Goal: Communication & Community: Answer question/provide support

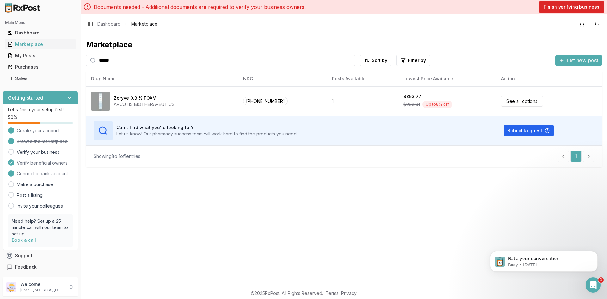
scroll to position [1, 0]
click at [94, 25] on button "Toggle Sidebar" at bounding box center [90, 24] width 9 height 9
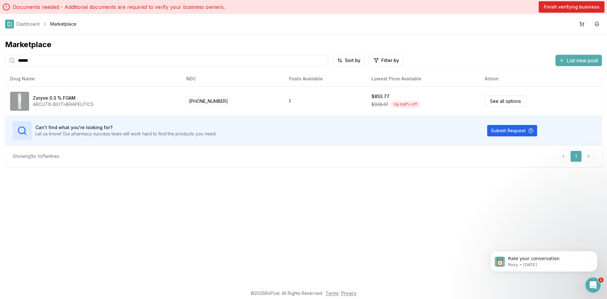
click at [8, 25] on button "Toggle Sidebar" at bounding box center [9, 24] width 9 height 9
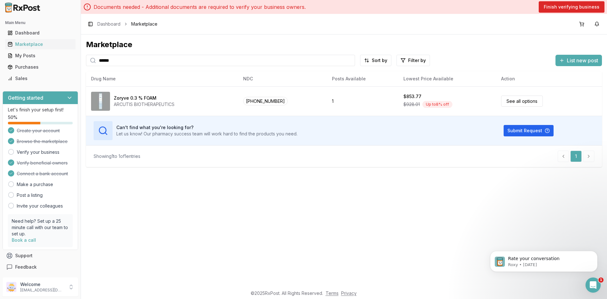
click at [109, 27] on div "Toggle Sidebar Dashboard Marketplace" at bounding box center [121, 24] width 71 height 9
click at [111, 25] on link "Dashboard" at bounding box center [108, 24] width 23 height 6
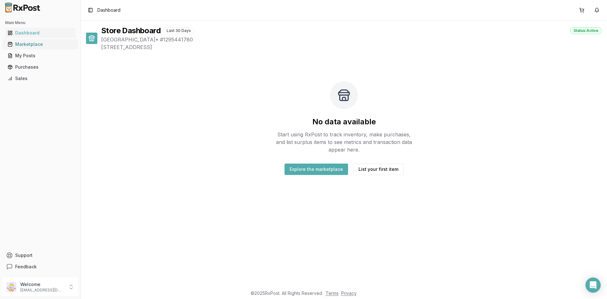
click at [47, 47] on div "Marketplace" at bounding box center [40, 44] width 65 height 6
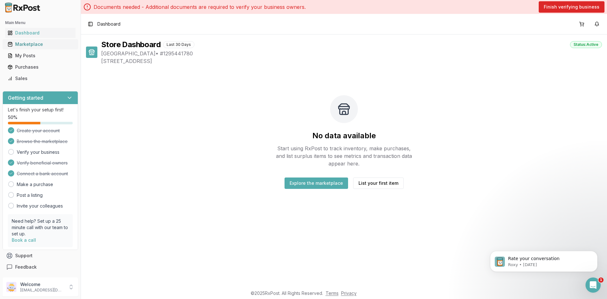
click at [23, 45] on div "Marketplace" at bounding box center [40, 44] width 65 height 6
click at [305, 185] on button "Explore the marketplace" at bounding box center [316, 182] width 64 height 11
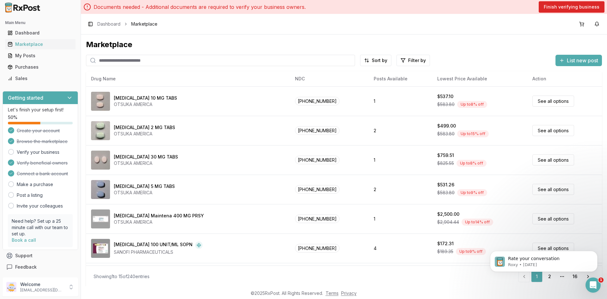
click at [158, 61] on input "search" at bounding box center [220, 60] width 269 height 11
type input "*******"
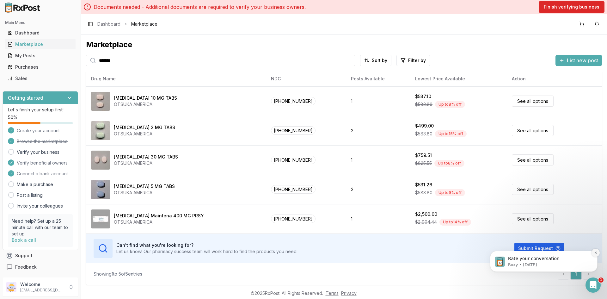
click at [595, 255] on button "Dismiss notification" at bounding box center [595, 252] width 8 height 8
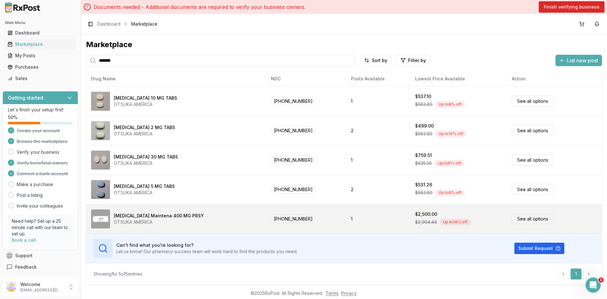
click at [459, 221] on div "$2,904.44 Up to 14 % off" at bounding box center [458, 221] width 87 height 9
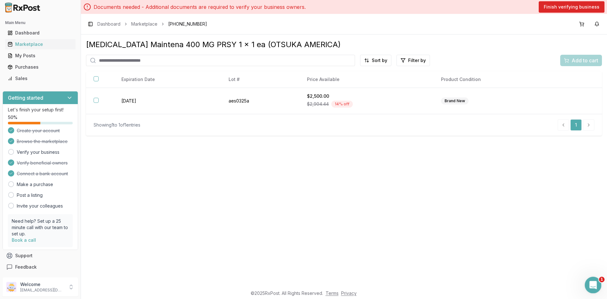
click at [587, 279] on div "Open Intercom Messenger" at bounding box center [592, 283] width 21 height 21
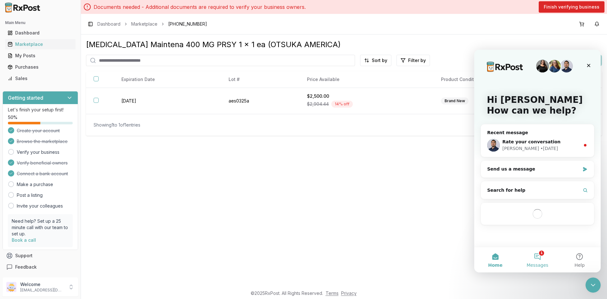
click at [542, 263] on span "Messages" at bounding box center [538, 265] width 22 height 4
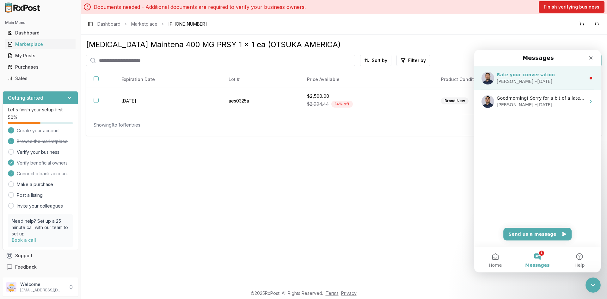
click at [544, 82] on div "Manuel • 1d ago" at bounding box center [541, 81] width 89 height 7
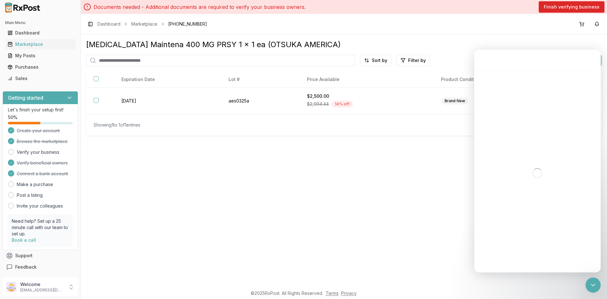
scroll to position [26, 0]
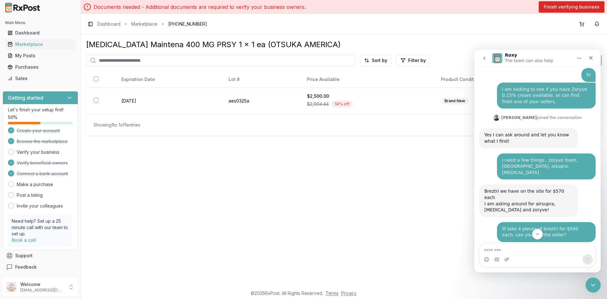
click at [484, 61] on button "go back" at bounding box center [484, 58] width 12 height 12
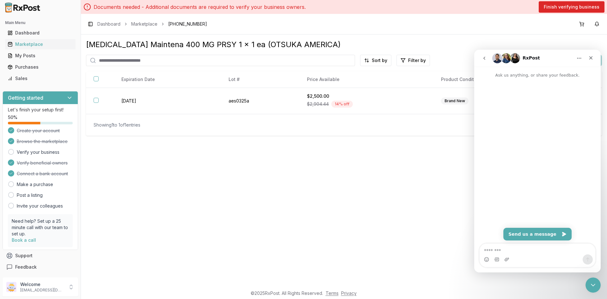
scroll to position [0, 0]
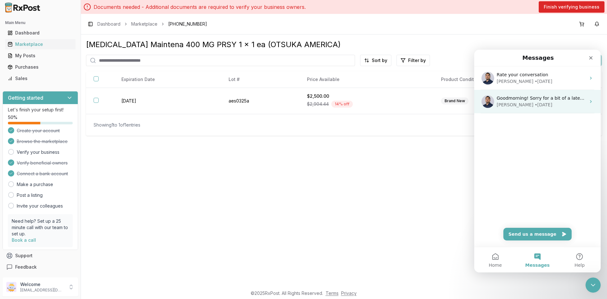
click at [534, 107] on div "• 9w ago" at bounding box center [543, 104] width 18 height 7
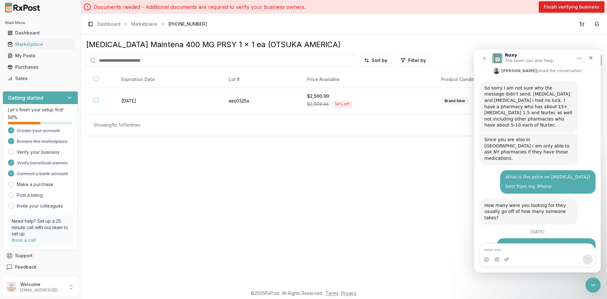
scroll to position [364, 0]
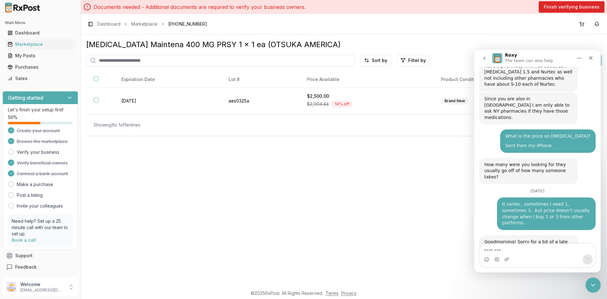
click at [499, 251] on textarea "Message…" at bounding box center [537, 248] width 116 height 11
paste textarea "**********"
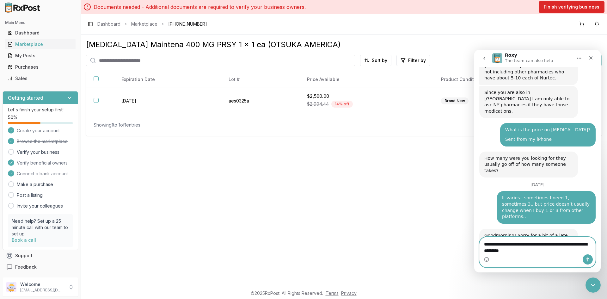
type textarea "**********"
click at [586, 260] on icon "Send a message…" at bounding box center [587, 259] width 5 height 5
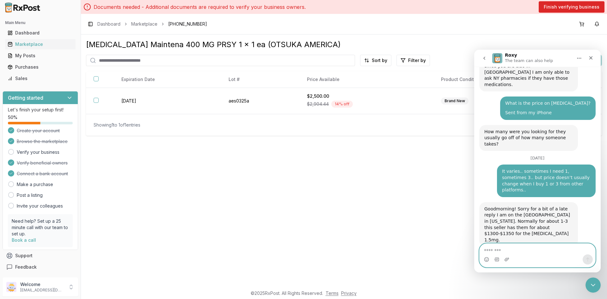
scroll to position [397, 0]
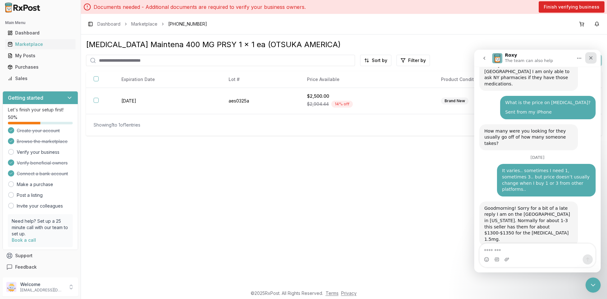
click at [586, 56] on div "Close" at bounding box center [590, 57] width 11 height 11
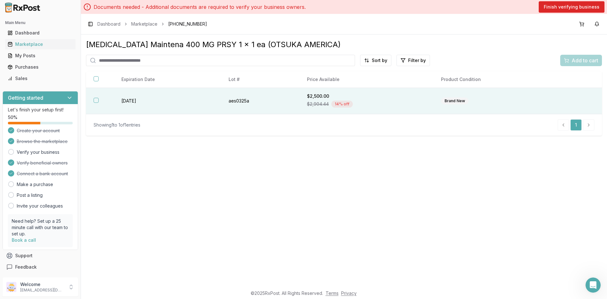
click at [438, 104] on td "Brand New" at bounding box center [493, 101] width 121 height 26
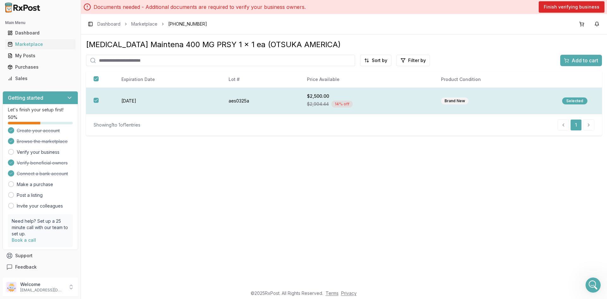
click at [438, 104] on td "Brand New" at bounding box center [493, 101] width 121 height 26
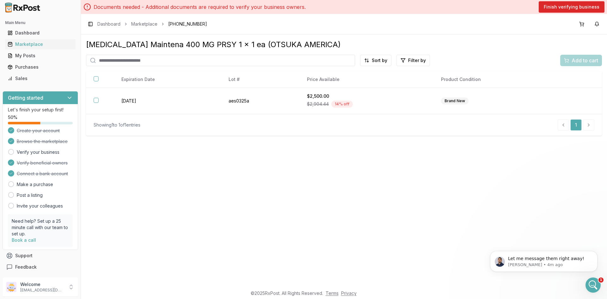
scroll to position [0, 0]
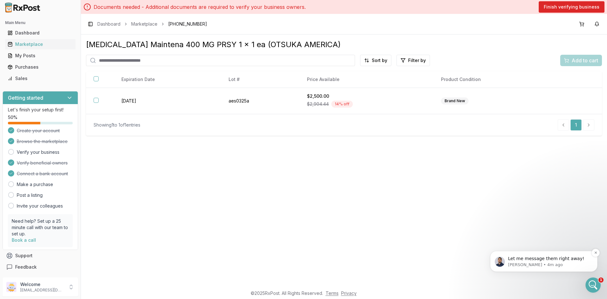
click at [543, 256] on p "Let me message them right away!" at bounding box center [549, 258] width 82 height 6
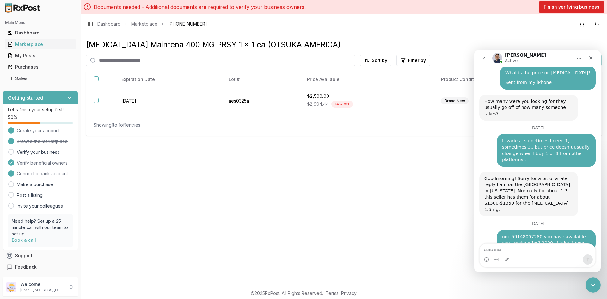
scroll to position [426, 0]
type textarea "**********"
click at [587, 260] on icon "Send a message…" at bounding box center [587, 259] width 5 height 5
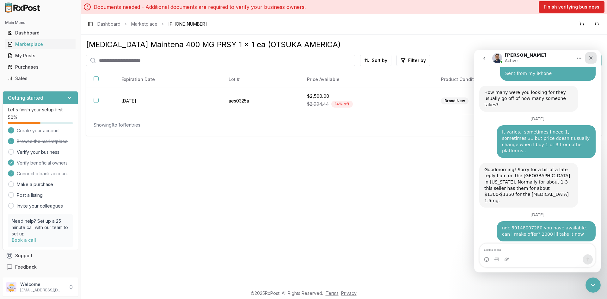
click at [590, 59] on icon "Close" at bounding box center [590, 57] width 5 height 5
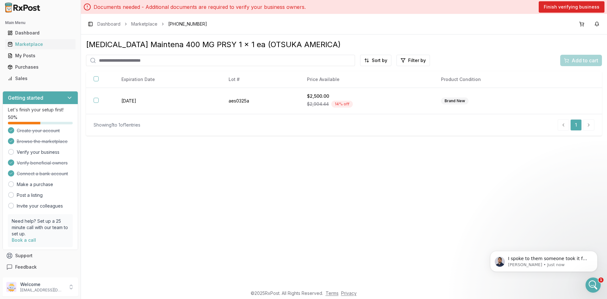
scroll to position [472, 0]
click at [533, 264] on p "Manuel • Just now" at bounding box center [549, 265] width 82 height 6
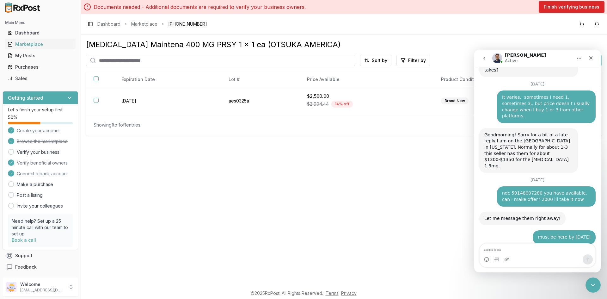
scroll to position [483, 0]
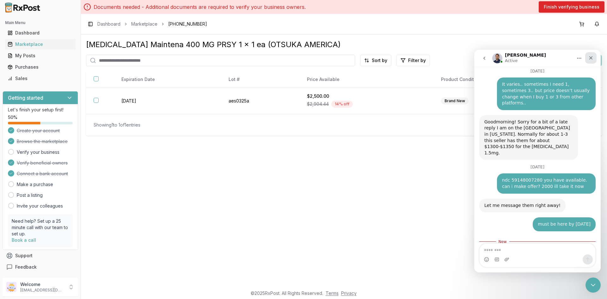
click at [593, 61] on div "Close" at bounding box center [590, 57] width 11 height 11
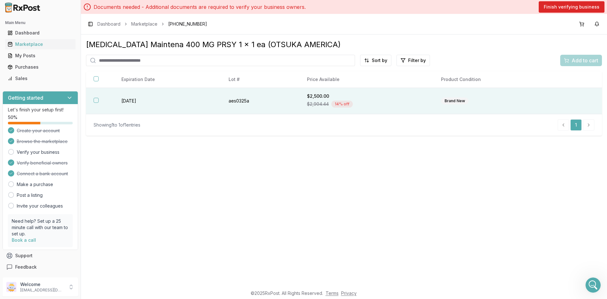
click at [290, 104] on td "aes0325a" at bounding box center [260, 101] width 78 height 26
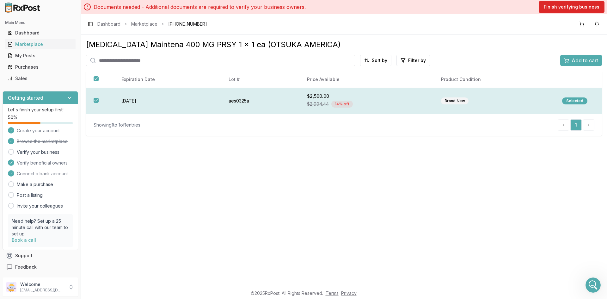
click at [577, 101] on div "Selected" at bounding box center [574, 100] width 25 height 7
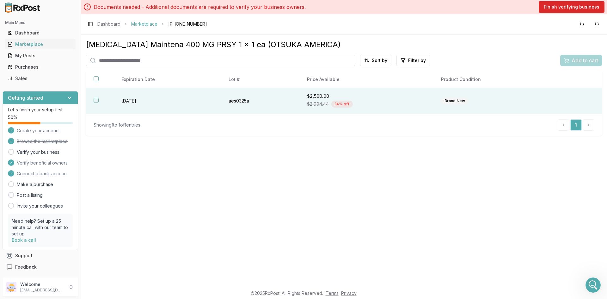
click at [155, 25] on link "Marketplace" at bounding box center [144, 24] width 26 height 6
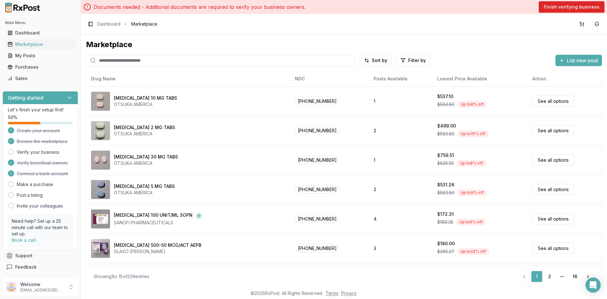
click at [235, 63] on input "search" at bounding box center [220, 60] width 269 height 11
type input "******"
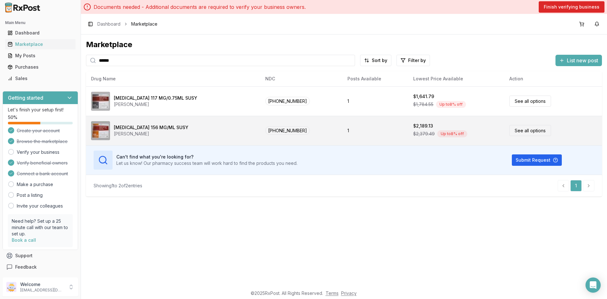
click at [387, 137] on td "1" at bounding box center [375, 130] width 66 height 29
